Goal: Task Accomplishment & Management: Complete application form

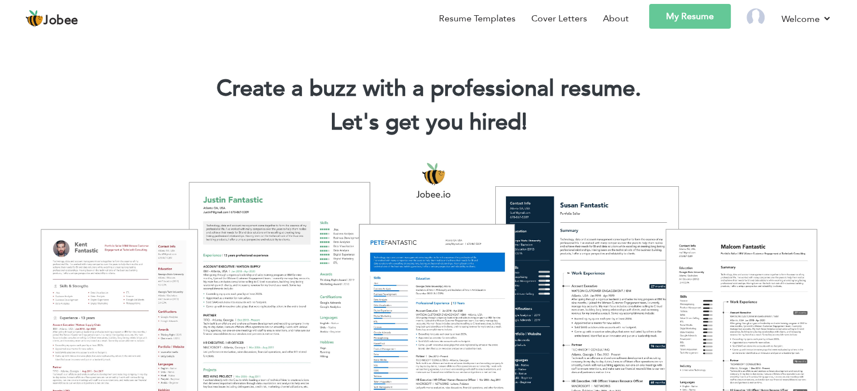
click at [693, 14] on link "My Resume" at bounding box center [690, 16] width 82 height 25
click at [689, 11] on link "My Resume" at bounding box center [690, 16] width 82 height 25
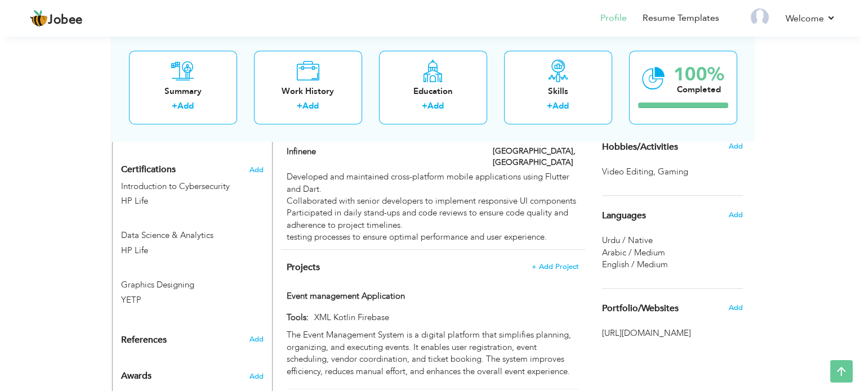
scroll to position [818, 0]
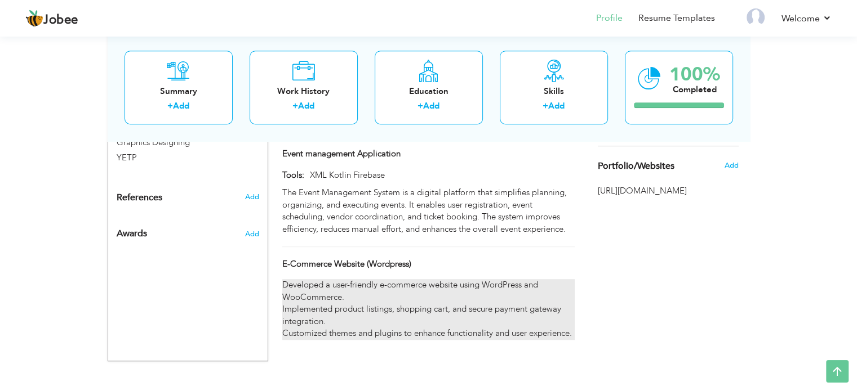
click at [447, 290] on div "Developed a user-friendly e-commerce website using WordPress and WooCommerce. I…" at bounding box center [428, 309] width 292 height 60
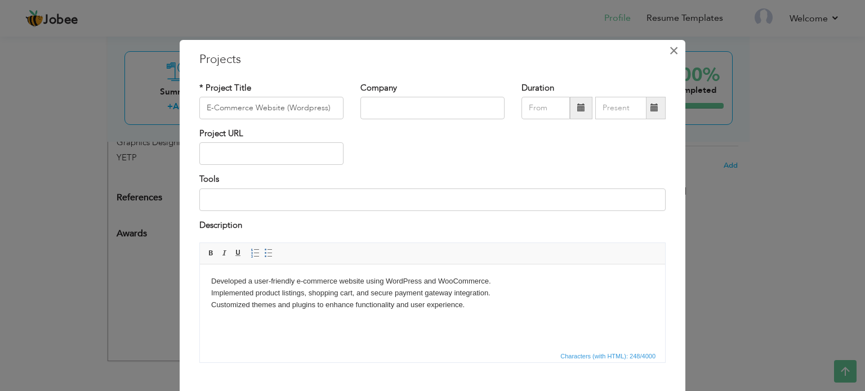
click at [671, 48] on span "×" at bounding box center [674, 51] width 10 height 20
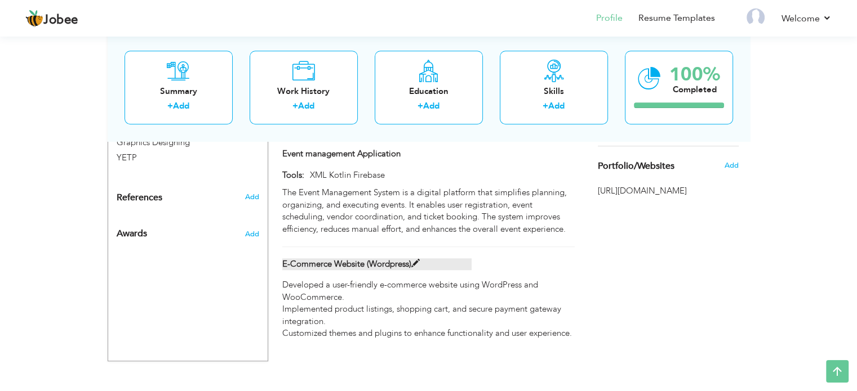
click at [420, 259] on label "E-Commerce Website (Wordpress)" at bounding box center [376, 265] width 189 height 12
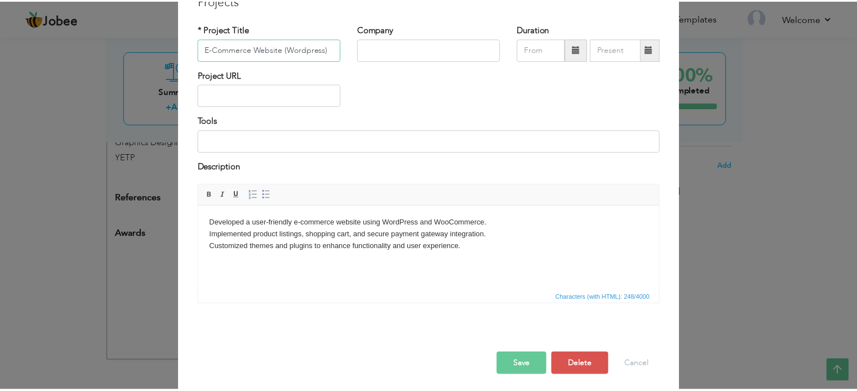
scroll to position [63, 0]
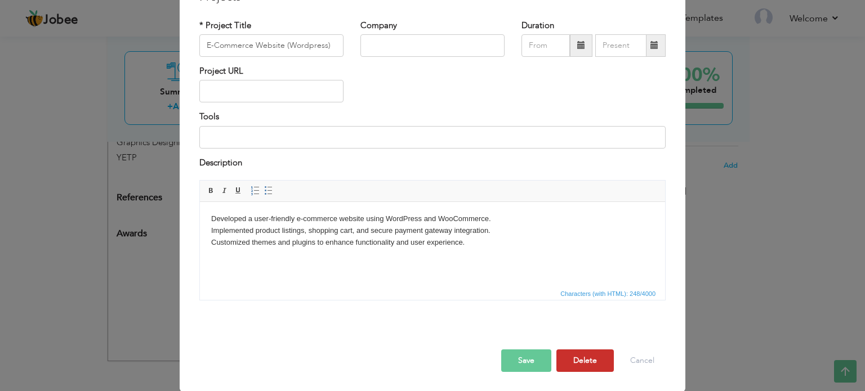
click at [581, 356] on button "Delete" at bounding box center [584, 361] width 57 height 23
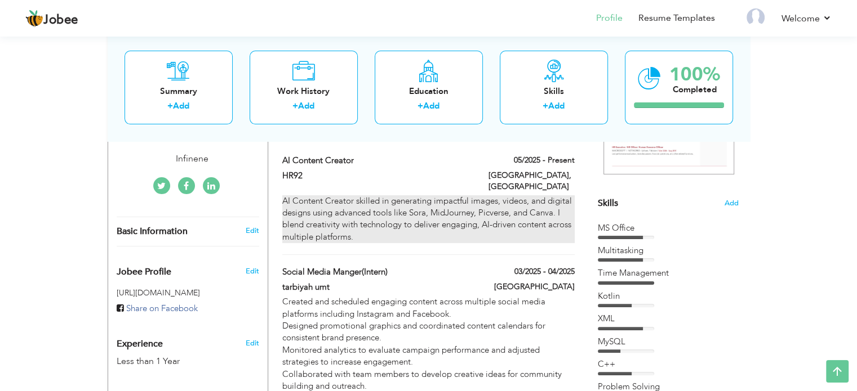
scroll to position [311, 0]
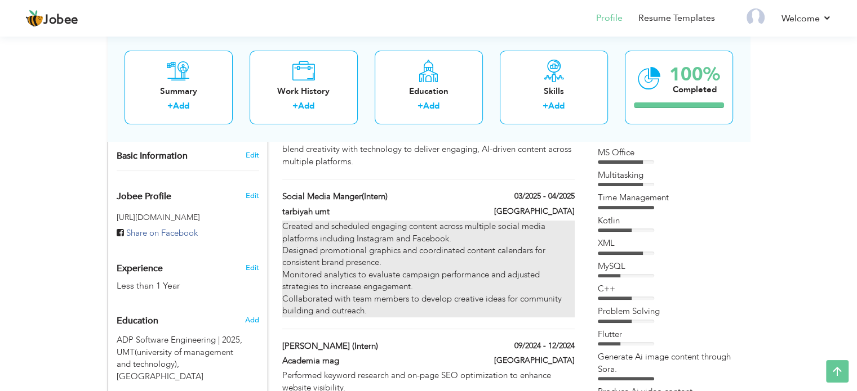
click at [488, 277] on div "Created and scheduled engaging content across multiple social media platforms i…" at bounding box center [428, 269] width 292 height 96
type input "social media manger(Intern)"
type input "tarbiyah umt"
type input "03/2025"
type input "04/2025"
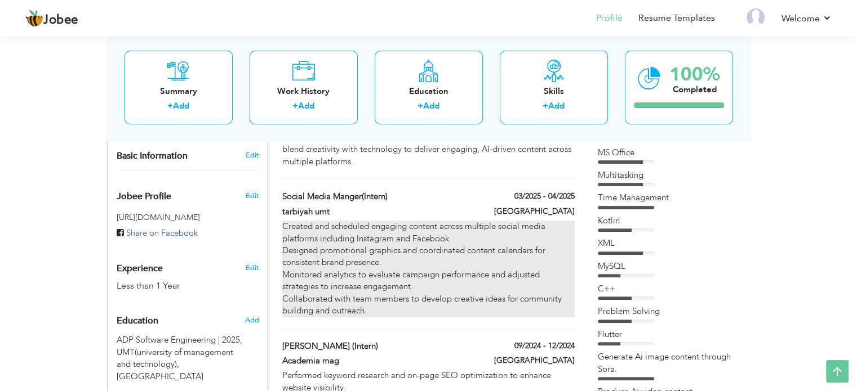
type input "[GEOGRAPHIC_DATA]"
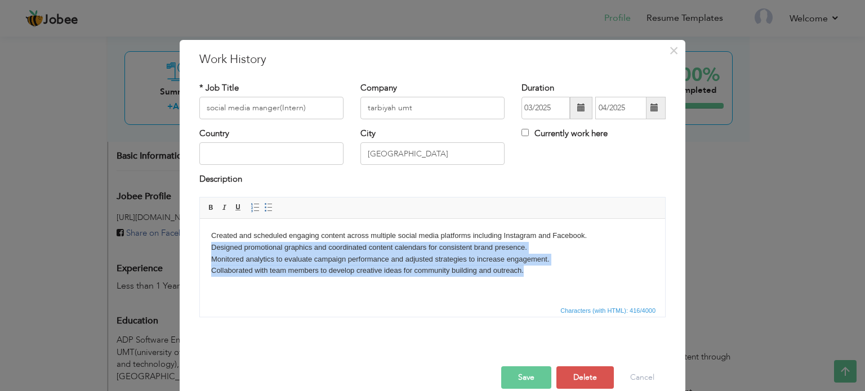
drag, startPoint x: 527, startPoint y: 274, endPoint x: 208, endPoint y: 250, distance: 319.7
click at [208, 250] on html "Created and scheduled engaging content across multiple social media platforms i…" at bounding box center [432, 253] width 465 height 69
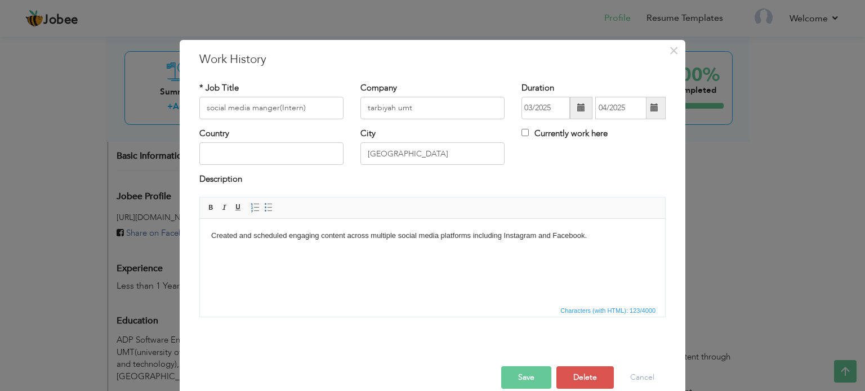
click at [517, 370] on button "Save" at bounding box center [526, 378] width 50 height 23
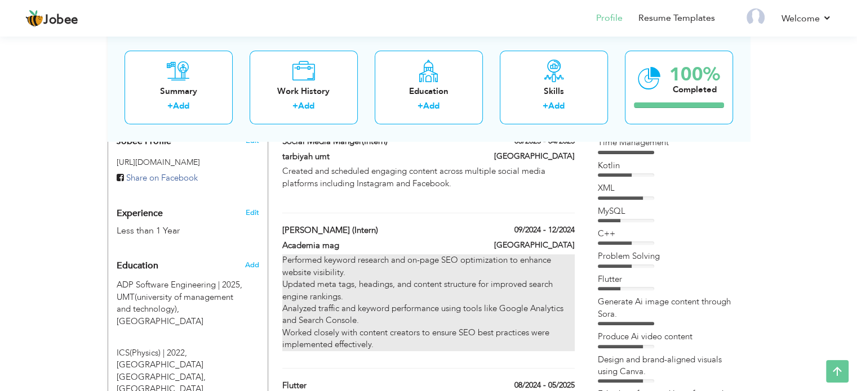
scroll to position [424, 0]
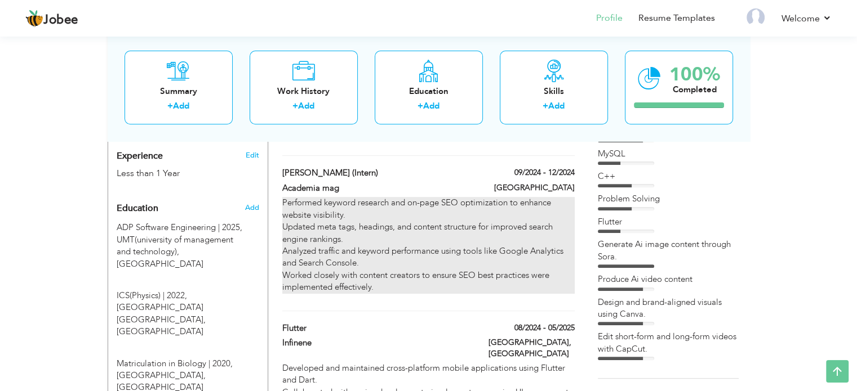
click at [439, 236] on p "Performed keyword research and on-page SEO optimization to enhance website visi…" at bounding box center [428, 245] width 292 height 96
type input "[PERSON_NAME] (intern)"
type input "Academia mag"
type input "09/2024"
type input "12/2024"
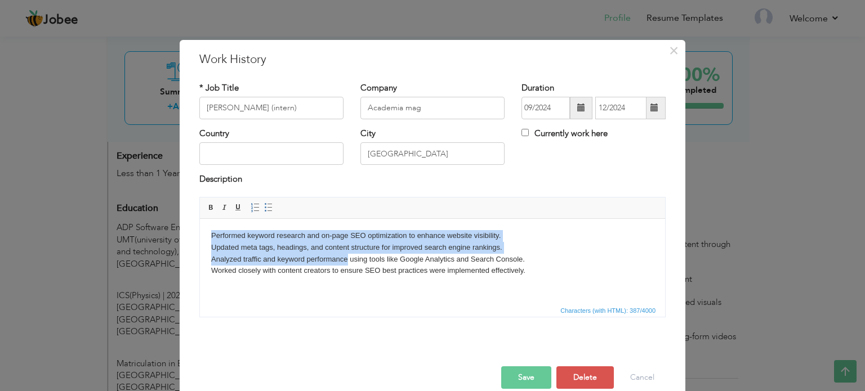
drag, startPoint x: 346, startPoint y: 260, endPoint x: 208, endPoint y: 228, distance: 141.7
click at [208, 228] on html "Performed keyword research and on-page SEO optimization to enhance website visi…" at bounding box center [432, 253] width 465 height 69
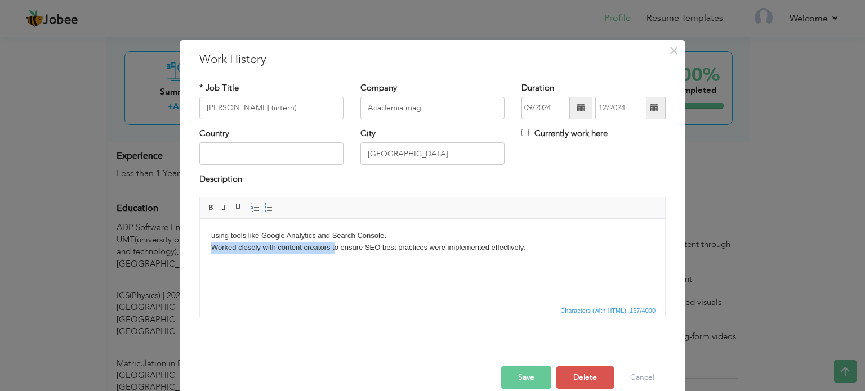
drag, startPoint x: 208, startPoint y: 246, endPoint x: 335, endPoint y: 243, distance: 127.3
click at [335, 243] on html "using tools like Google Analytics and Search Console. Worked closely with conte…" at bounding box center [432, 242] width 465 height 46
click at [338, 243] on p "using tools like Google Analytics and Search Console. Worked closely with conte…" at bounding box center [432, 242] width 443 height 24
drag, startPoint x: 529, startPoint y: 247, endPoint x: 201, endPoint y: 257, distance: 328.0
click at [201, 257] on html "using tools like Google Analytics and Search Console. Worked closely with conte…" at bounding box center [432, 242] width 465 height 46
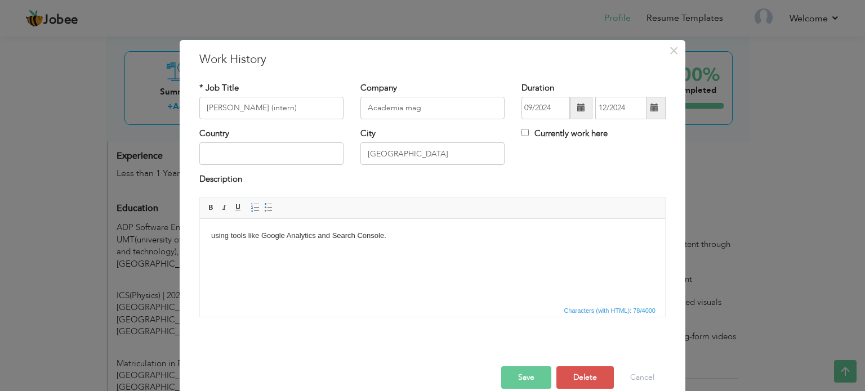
click at [523, 367] on button "Save" at bounding box center [526, 378] width 50 height 23
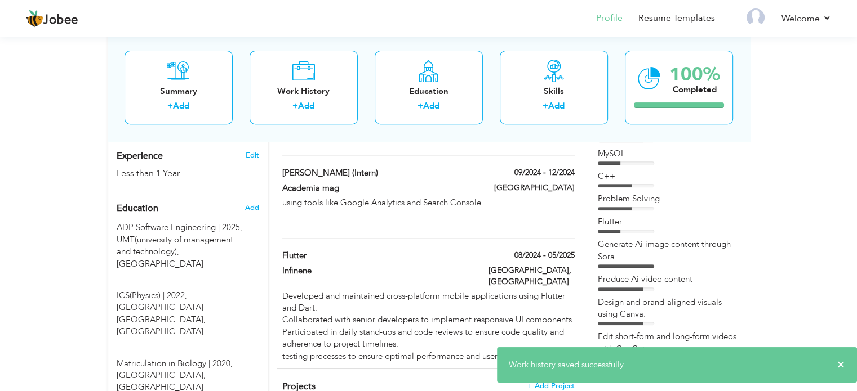
scroll to position [480, 0]
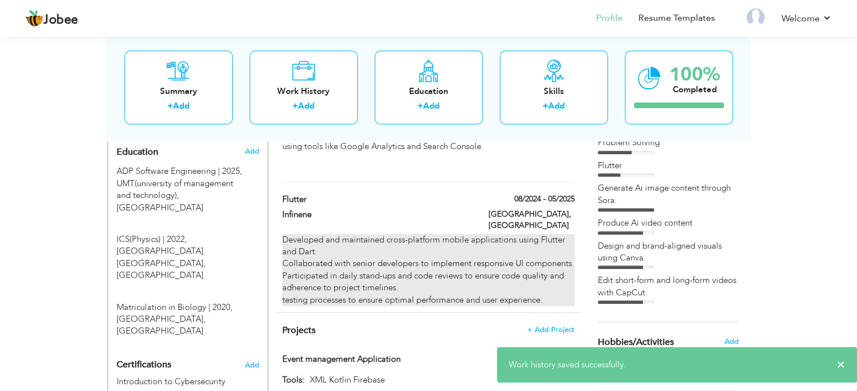
click at [478, 248] on div "Developed and maintained cross-platform mobile applications using Flutter and D…" at bounding box center [428, 270] width 292 height 73
type input "flutter"
type input "Infinene"
type input "08/2024"
type input "05/2025"
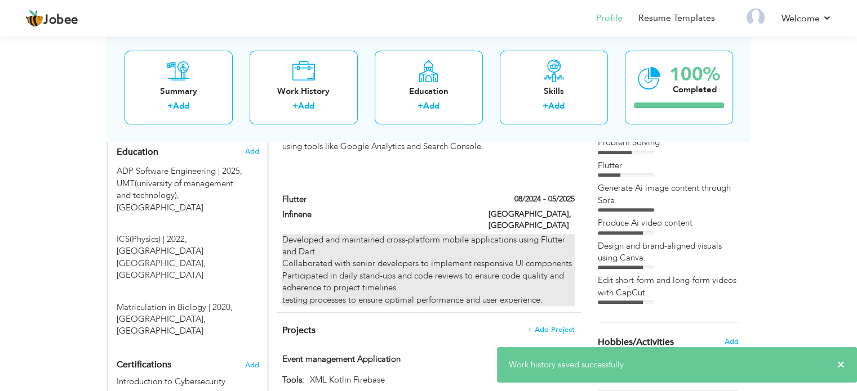
type input "[GEOGRAPHIC_DATA]"
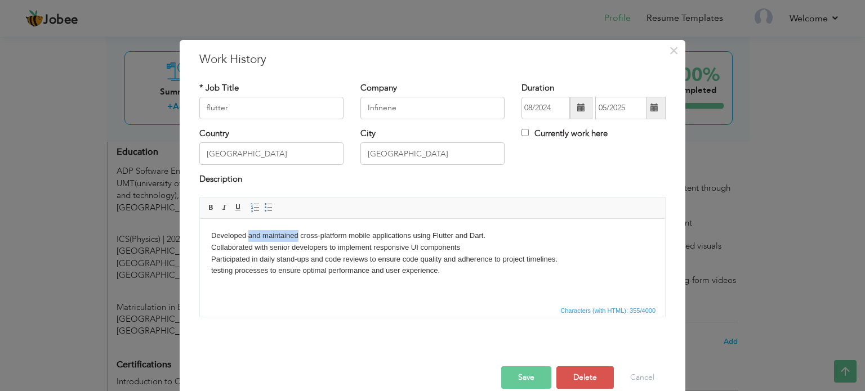
drag, startPoint x: 279, startPoint y: 236, endPoint x: 248, endPoint y: 235, distance: 31.0
click at [248, 235] on body "Developed and maintained cross-platform mobile applications using Flutter and D…" at bounding box center [432, 253] width 443 height 47
drag, startPoint x: 295, startPoint y: 237, endPoint x: 249, endPoint y: 239, distance: 46.2
click at [249, 239] on body "Developed cross-platform mobile applications using Flutter and Dart. Collaborat…" at bounding box center [432, 253] width 443 height 47
click at [248, 234] on body "Developed mobile applications using Flutter and Dart. Collaborated with senior …" at bounding box center [432, 253] width 443 height 47
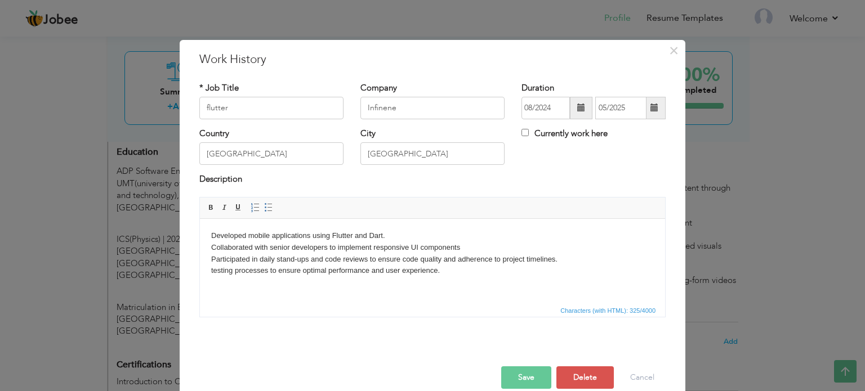
click at [509, 369] on button "Save" at bounding box center [526, 378] width 50 height 23
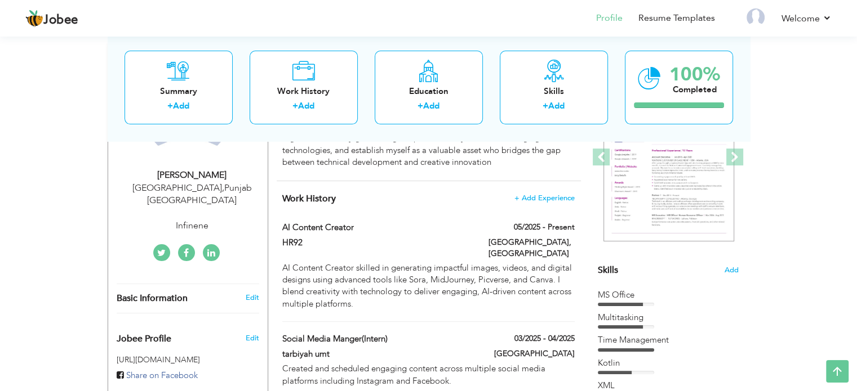
scroll to position [0, 0]
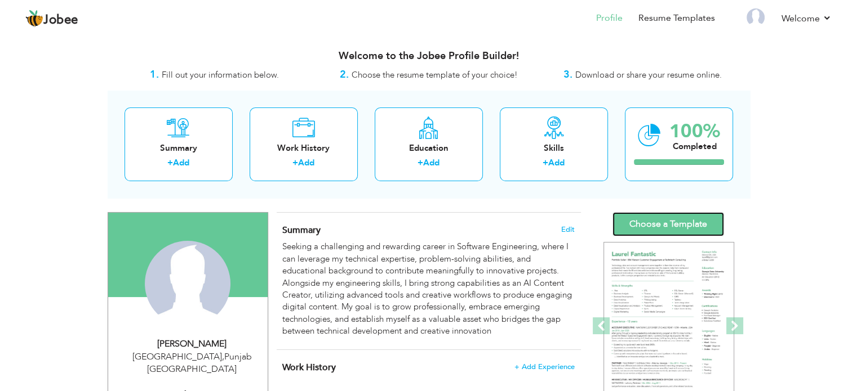
click at [684, 225] on link "Choose a Template" at bounding box center [668, 224] width 112 height 24
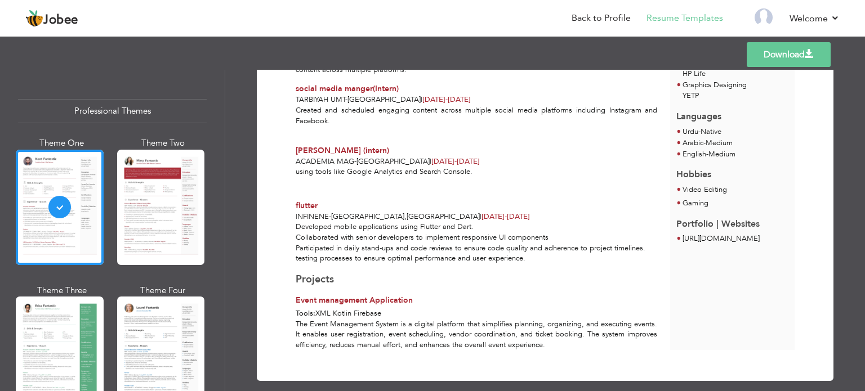
scroll to position [369, 0]
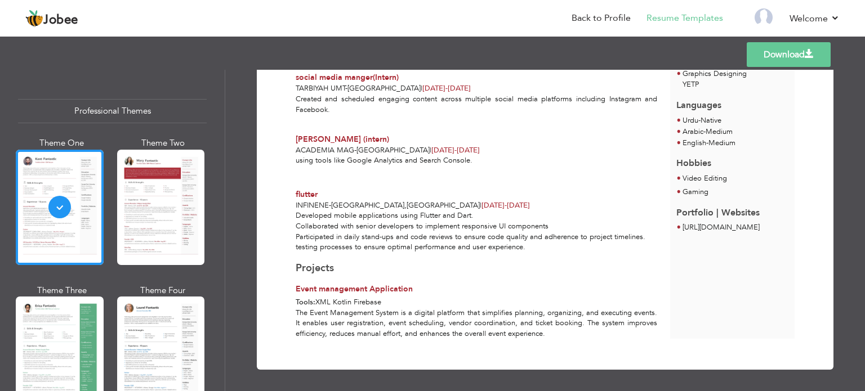
click at [769, 63] on link "Download" at bounding box center [789, 54] width 84 height 25
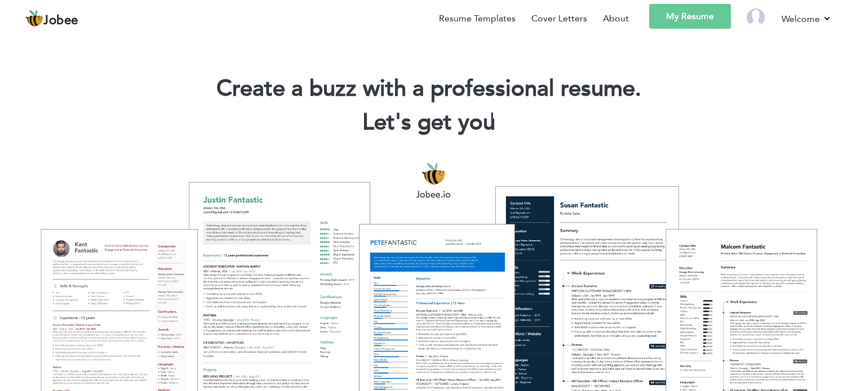
click at [692, 19] on link "My Resume" at bounding box center [690, 16] width 82 height 25
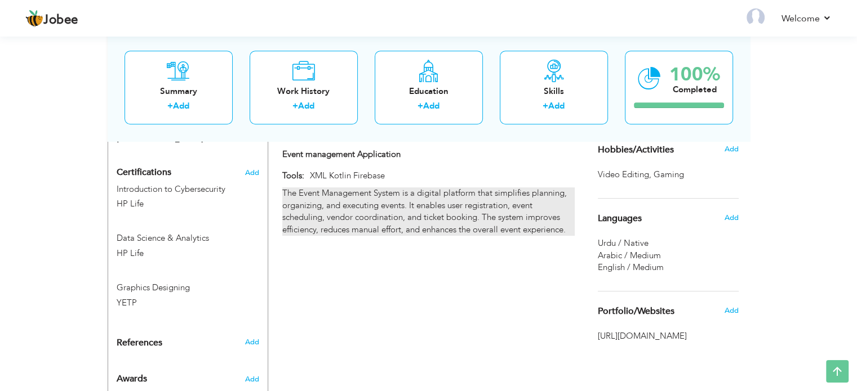
click at [435, 208] on div "The Event Management System is a digital platform that simplifies planning, org…" at bounding box center [428, 212] width 292 height 48
type input "Event management Application"
type input "XML Kotlin Firebase"
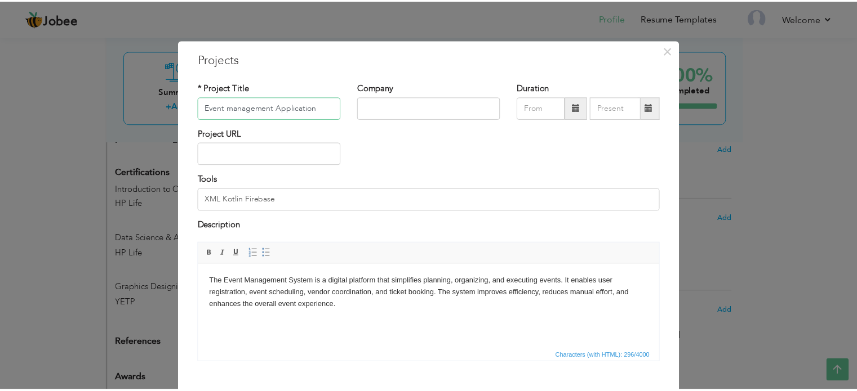
scroll to position [63, 0]
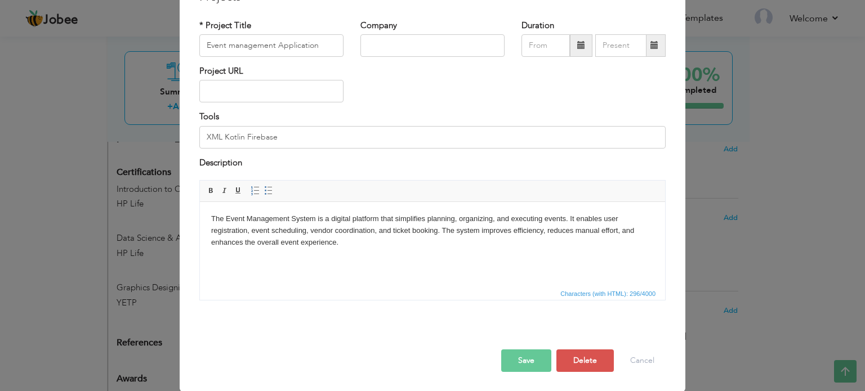
click at [532, 367] on button "Save" at bounding box center [526, 361] width 50 height 23
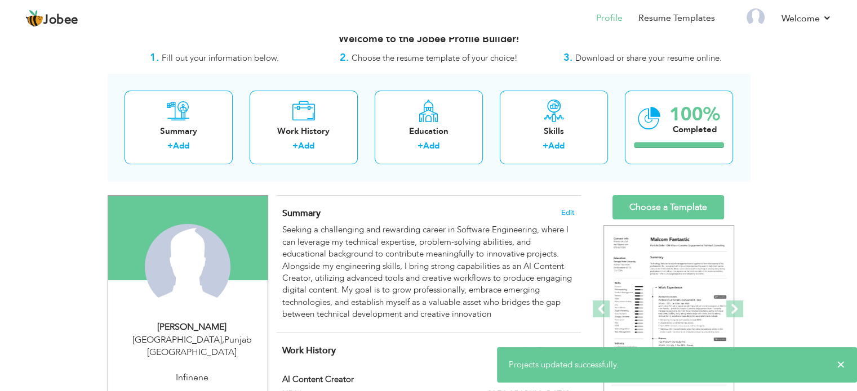
scroll to position [0, 0]
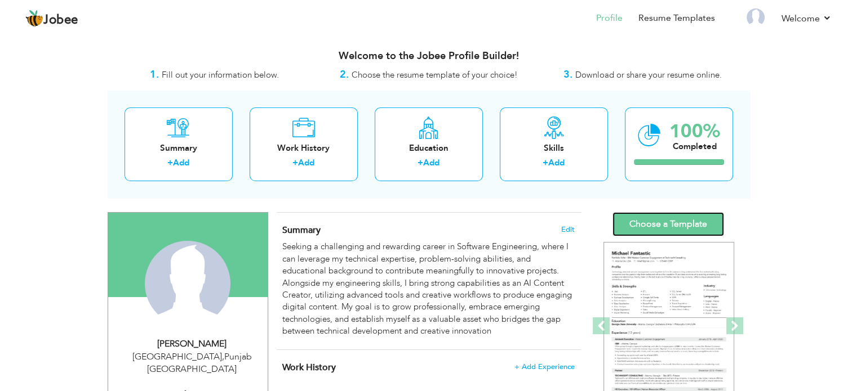
click at [676, 219] on link "Choose a Template" at bounding box center [668, 224] width 112 height 24
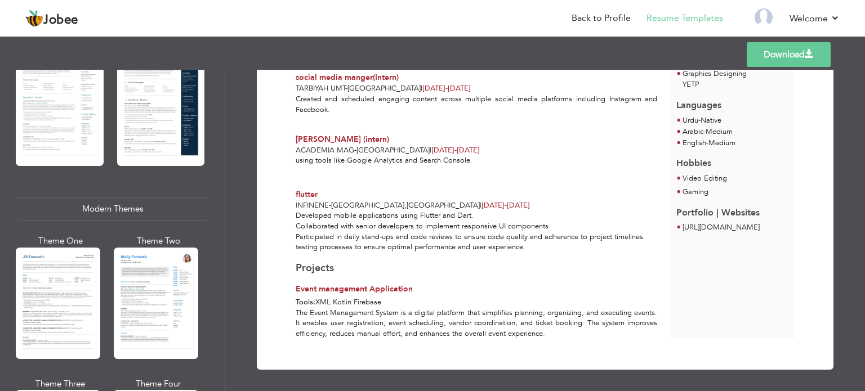
scroll to position [451, 0]
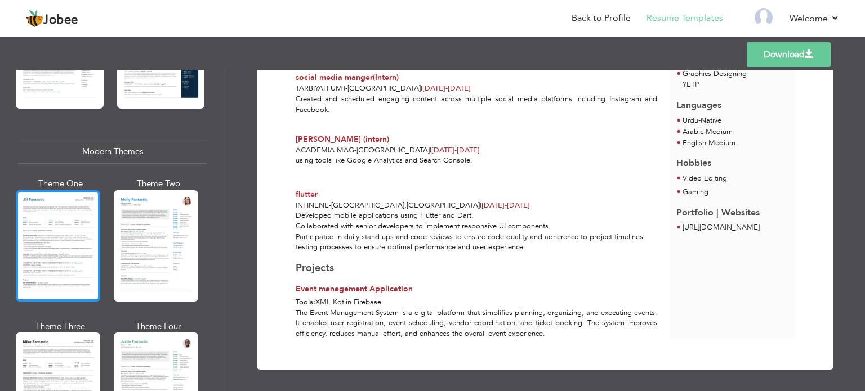
click at [84, 232] on div at bounding box center [58, 246] width 84 height 112
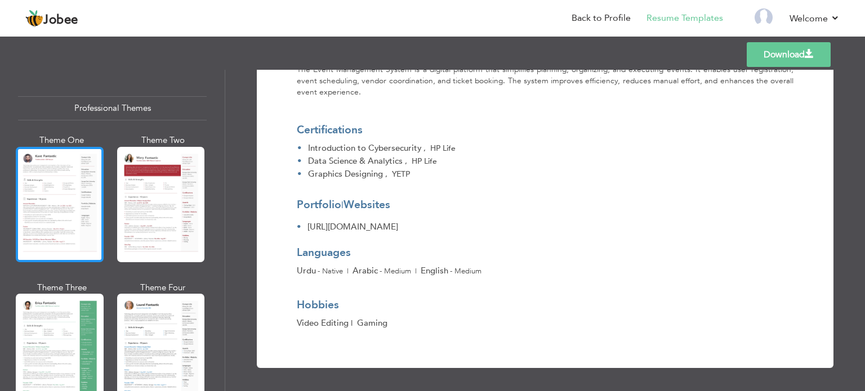
scroll to position [0, 0]
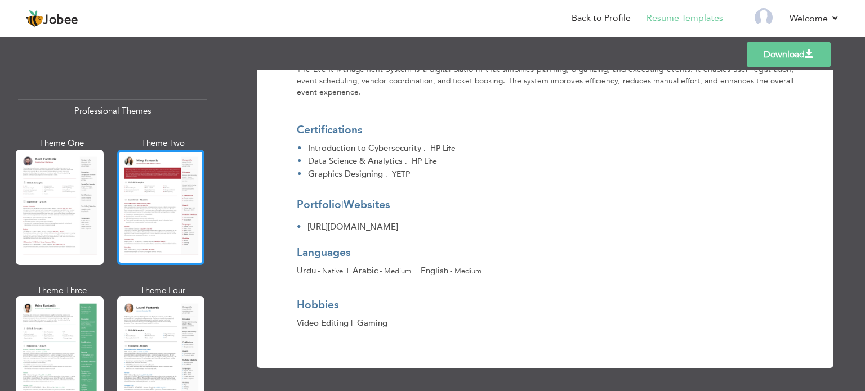
click at [174, 186] on div at bounding box center [161, 207] width 88 height 115
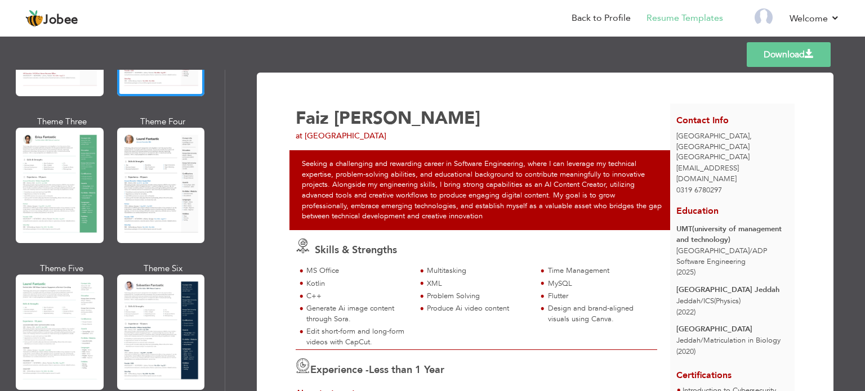
click at [778, 51] on link "Download" at bounding box center [789, 54] width 84 height 25
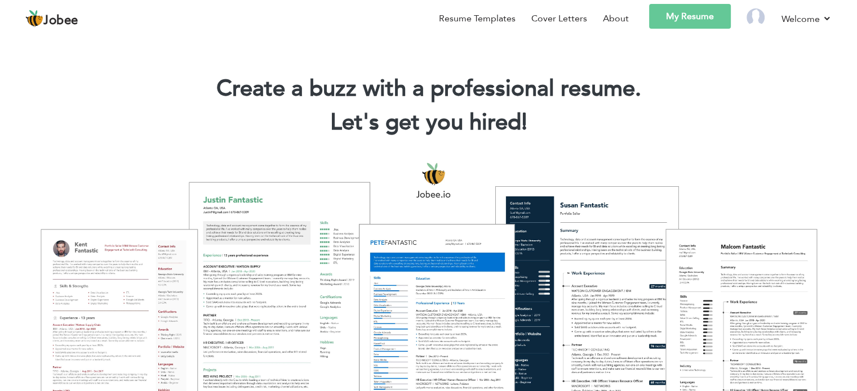
click at [687, 26] on link "My Resume" at bounding box center [690, 16] width 82 height 25
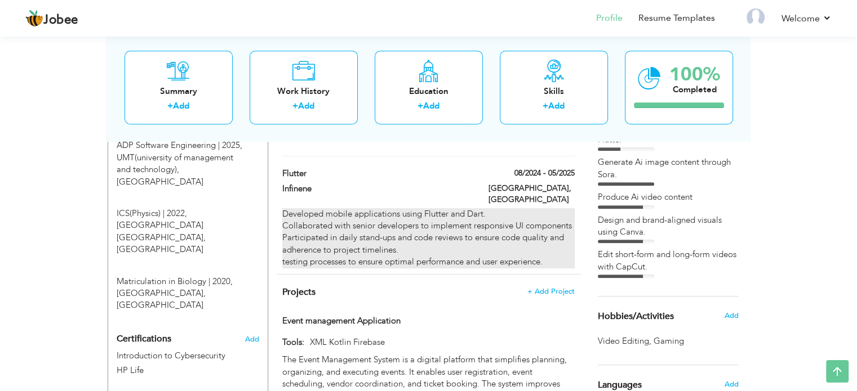
scroll to position [504, 0]
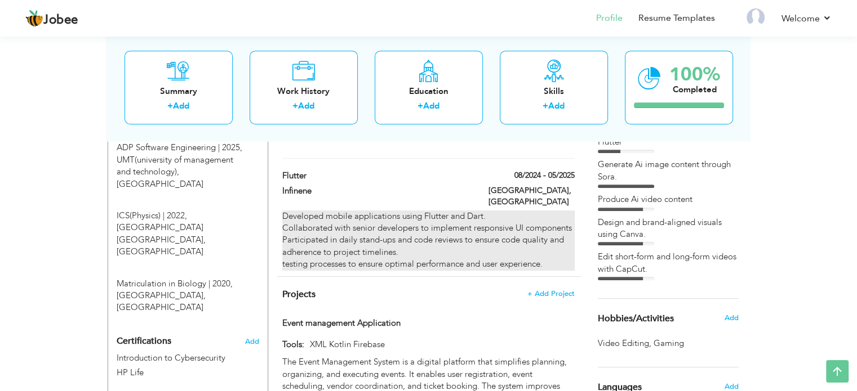
click at [447, 217] on div "Developed mobile applications using Flutter and Dart. Collaborated with senior …" at bounding box center [428, 241] width 292 height 60
type input "flutter"
type input "Infinene"
type input "08/2024"
type input "05/2025"
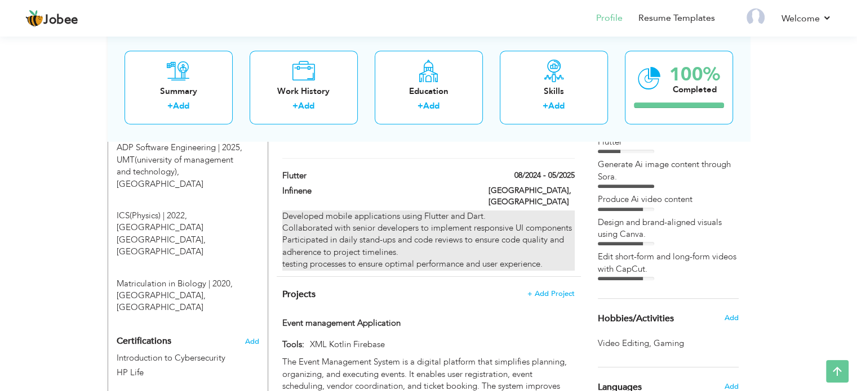
type input "[GEOGRAPHIC_DATA]"
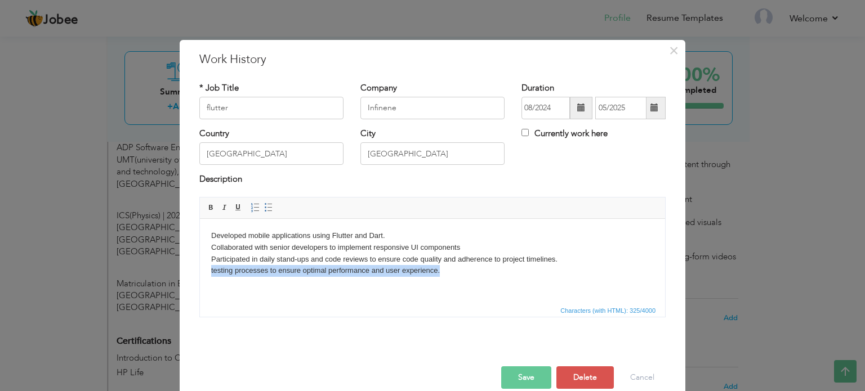
drag, startPoint x: 447, startPoint y: 275, endPoint x: 383, endPoint y: 494, distance: 228.2
click at [200, 275] on html "Developed mobile applications using Flutter and Dart. Collaborated with senior …" at bounding box center [432, 253] width 465 height 69
click at [262, 209] on link "Insert/Remove Bulleted List" at bounding box center [268, 208] width 12 height 12
click at [534, 379] on button "Save" at bounding box center [526, 378] width 50 height 23
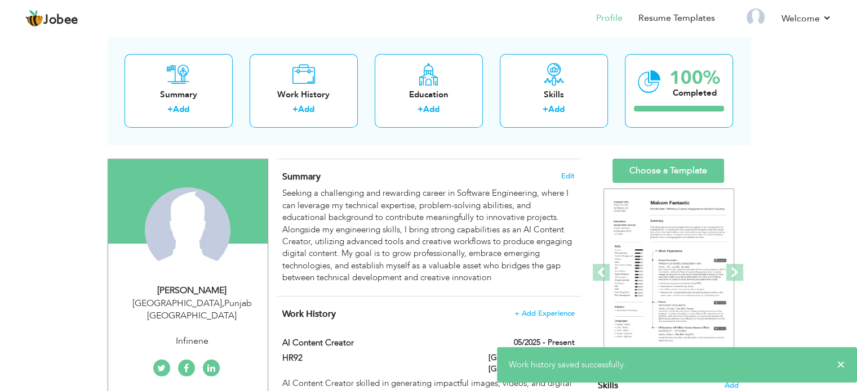
scroll to position [0, 0]
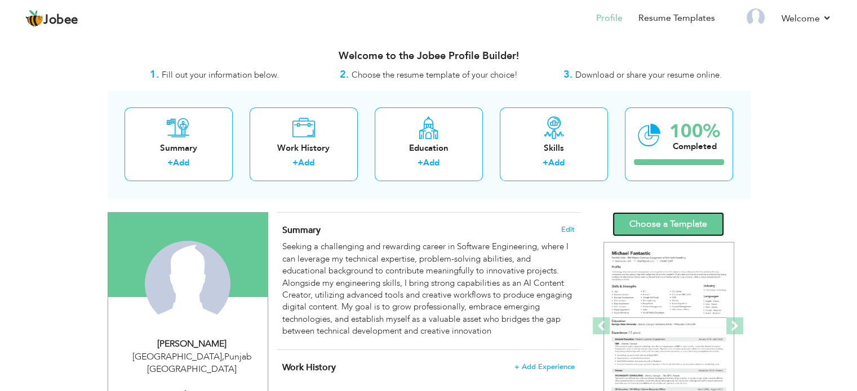
click at [665, 231] on link "Choose a Template" at bounding box center [668, 224] width 112 height 24
